Goal: Navigation & Orientation: Find specific page/section

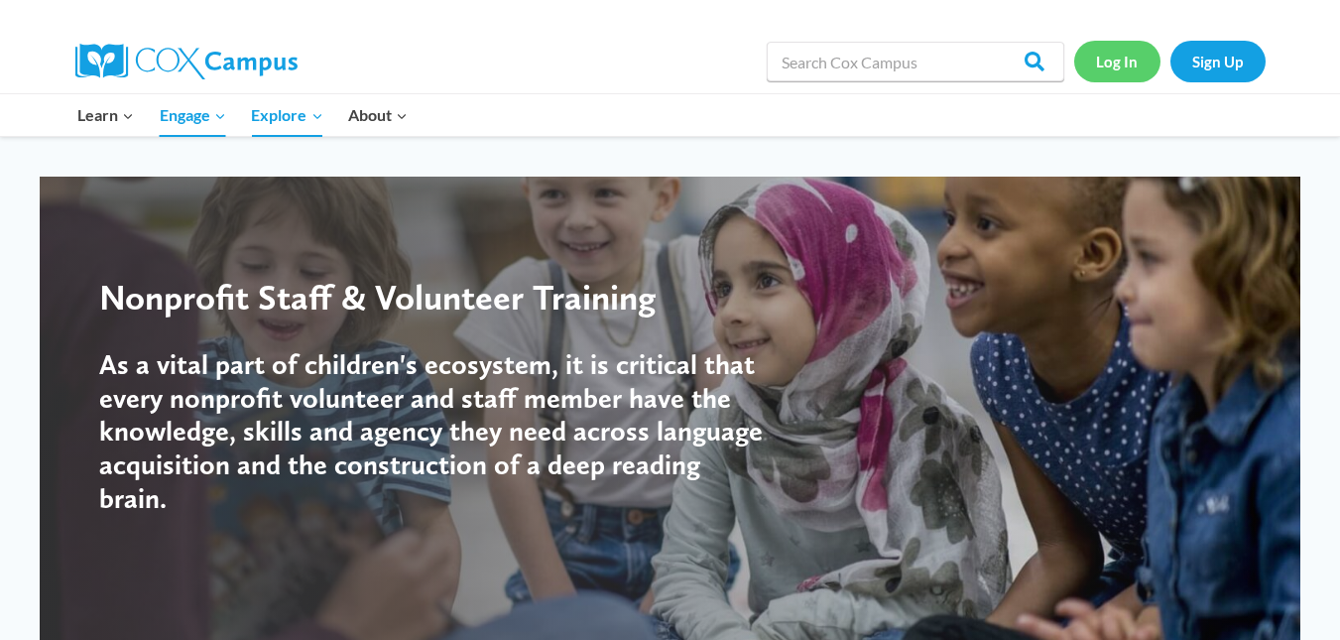
click at [1010, 61] on link "Log In" at bounding box center [1117, 61] width 86 height 41
click at [1122, 76] on link "Log In" at bounding box center [1117, 61] width 86 height 41
